Goal: Task Accomplishment & Management: Use online tool/utility

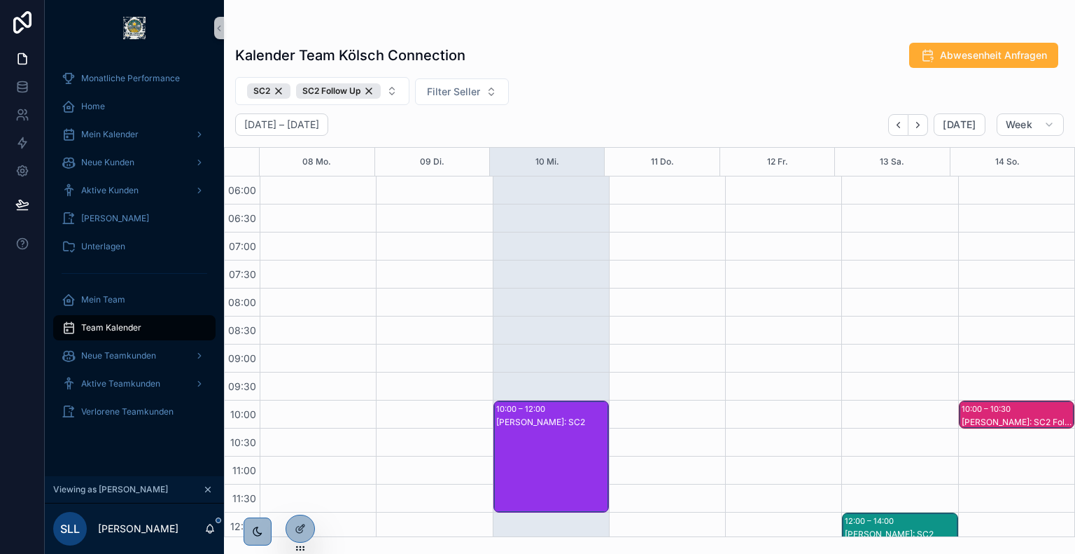
scroll to position [487, 0]
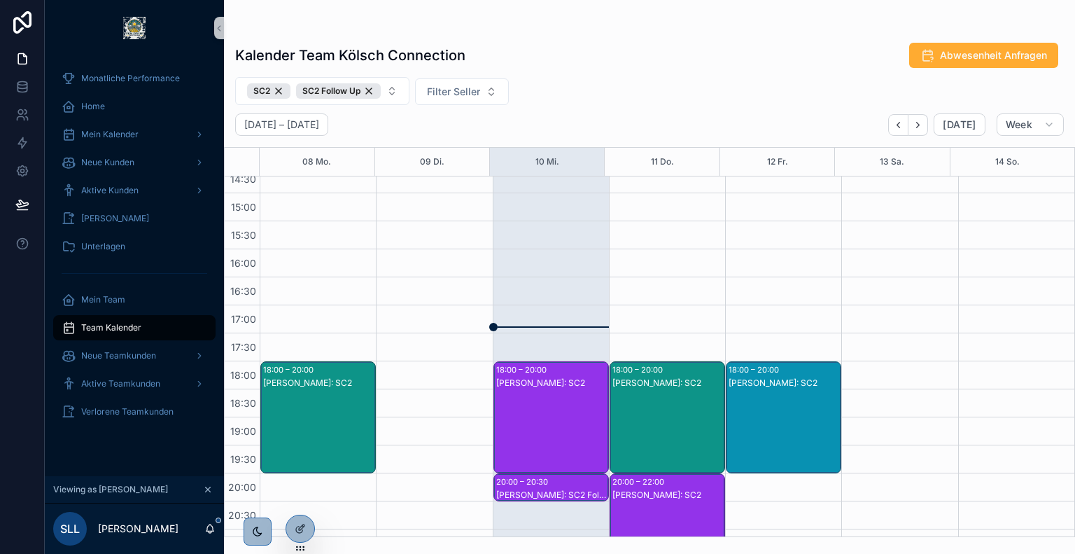
click at [712, 553] on div "Kalender Team Kölsch Connection Abwesenheit Anfragen SC2 SC2 Follow Up Filter S…" at bounding box center [649, 277] width 851 height 554
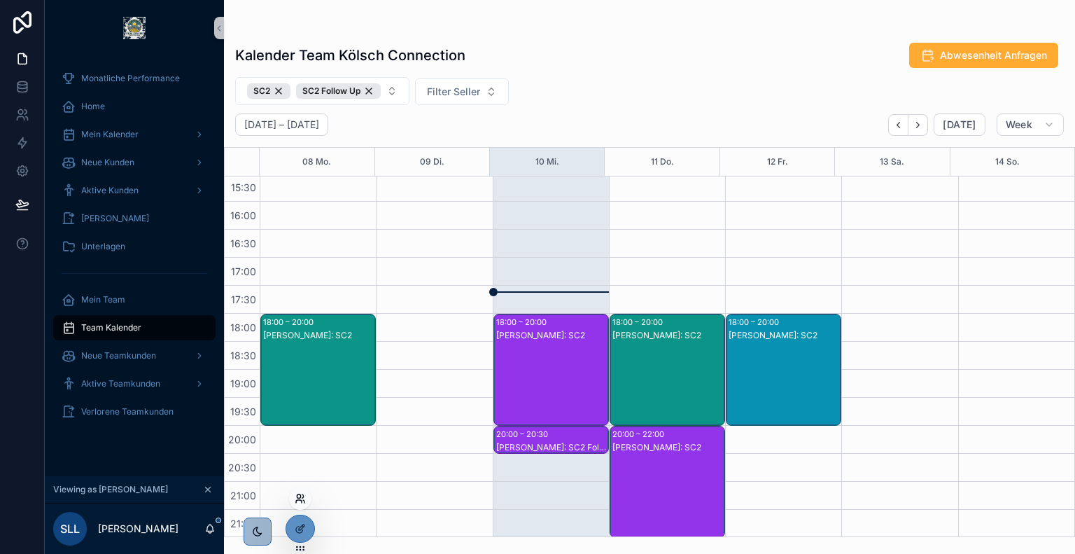
click at [300, 498] on icon at bounding box center [300, 498] width 11 height 11
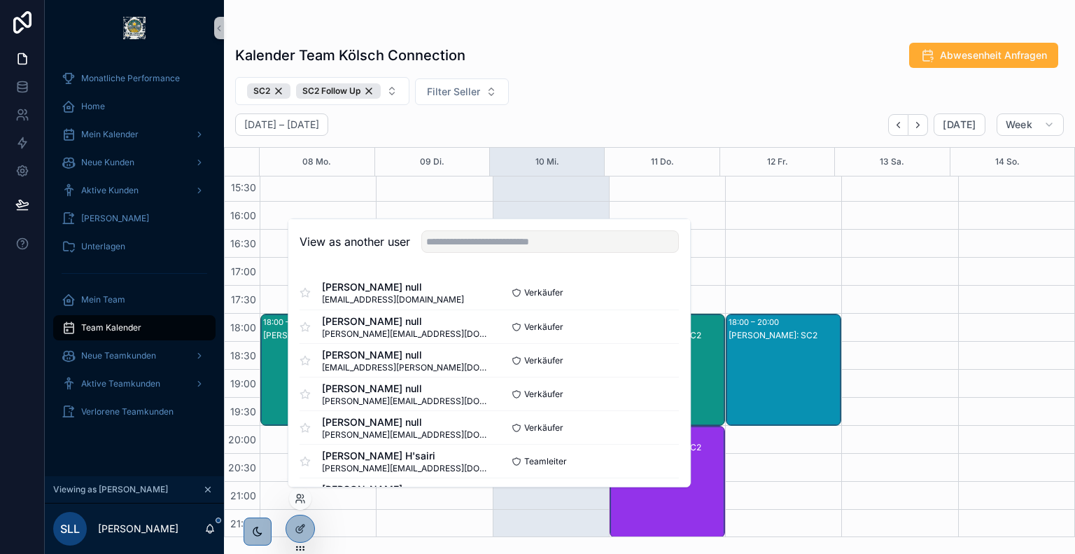
click at [503, 253] on div "View as another user" at bounding box center [489, 242] width 402 height 46
click at [498, 251] on input "text" at bounding box center [550, 241] width 258 height 22
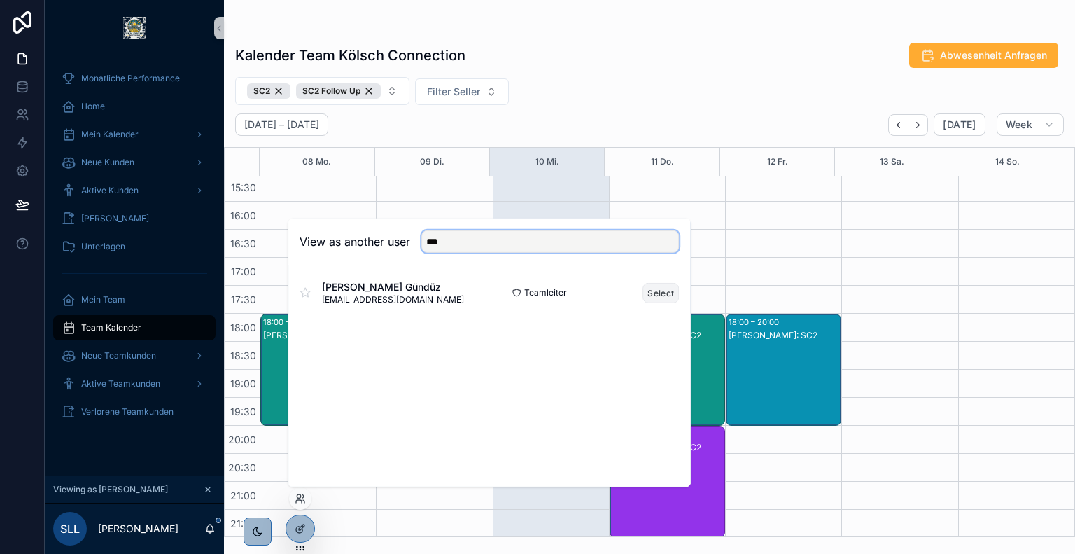
type input "***"
click at [666, 295] on button "Select" at bounding box center [661, 292] width 36 height 20
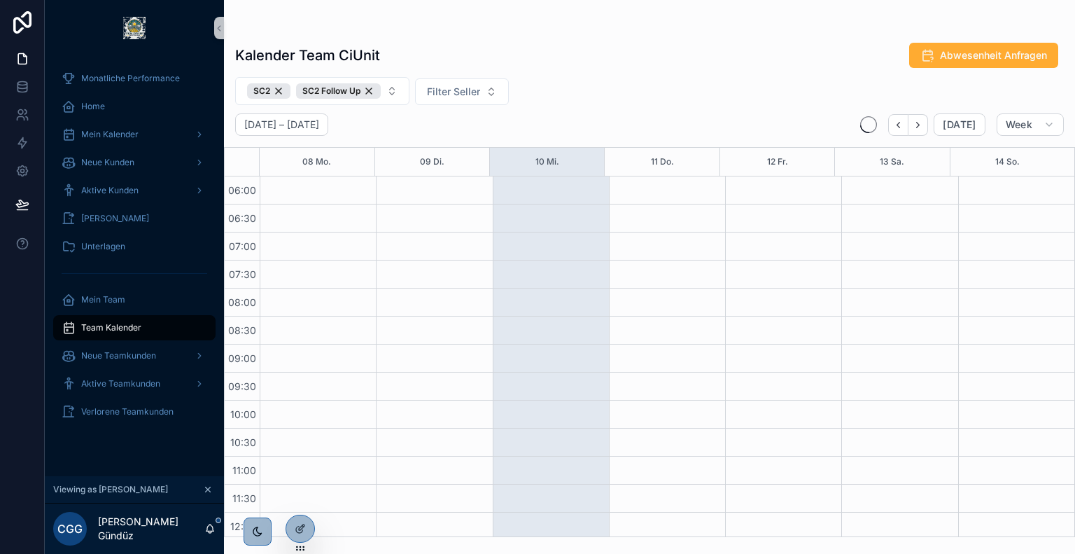
scroll to position [336, 0]
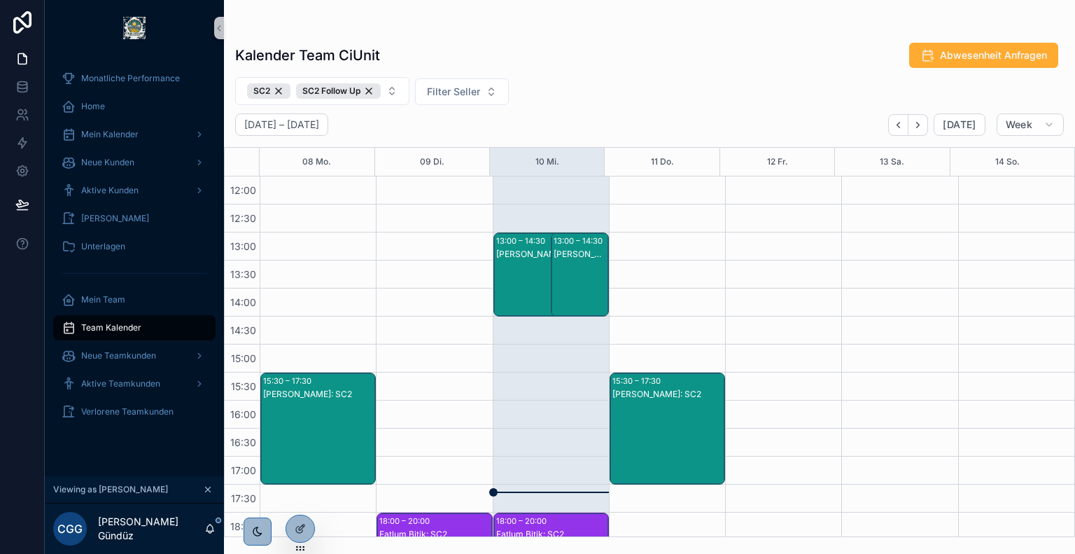
click at [566, 99] on div "SC2 SC2 Follow Up Filter Seller" at bounding box center [649, 91] width 851 height 28
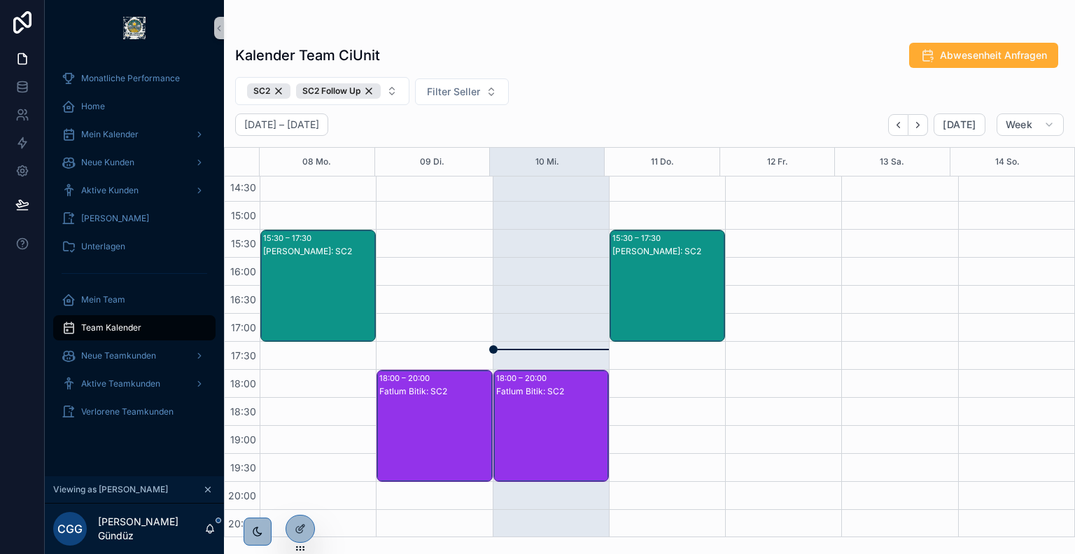
scroll to position [479, 0]
click at [529, 396] on div "Fatlum Bitik: SC2" at bounding box center [551, 439] width 111 height 109
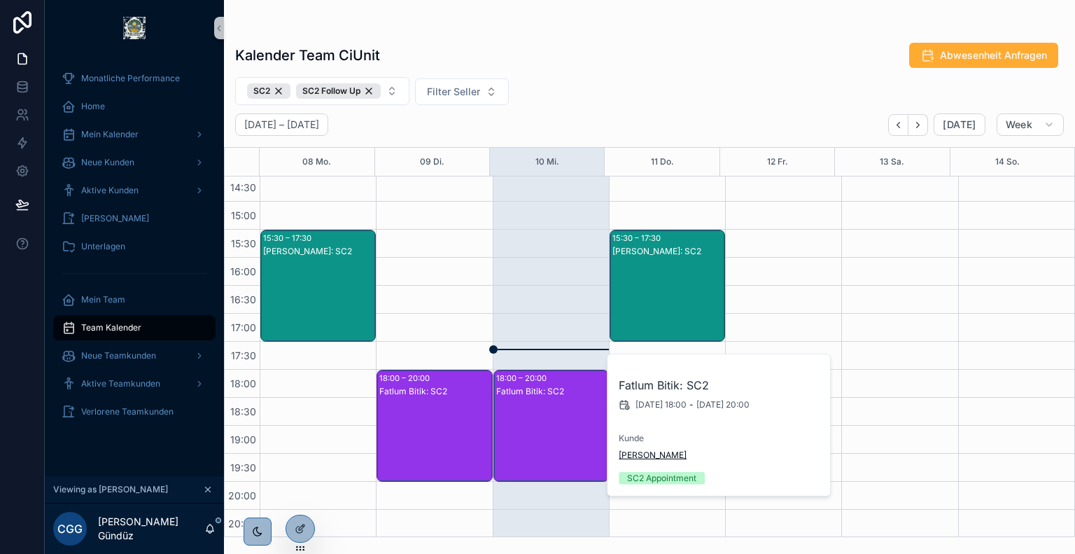
click at [678, 458] on span "Mohamed Tahrioui" at bounding box center [653, 454] width 68 height 11
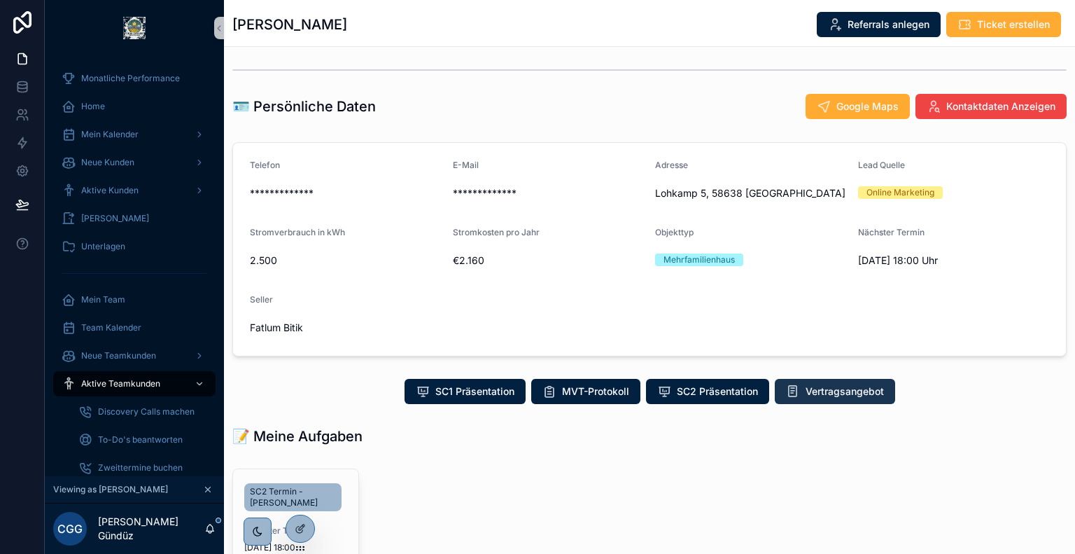
click at [820, 391] on span "Vertragsangebot" at bounding box center [845, 391] width 78 height 14
